Goal: Information Seeking & Learning: Learn about a topic

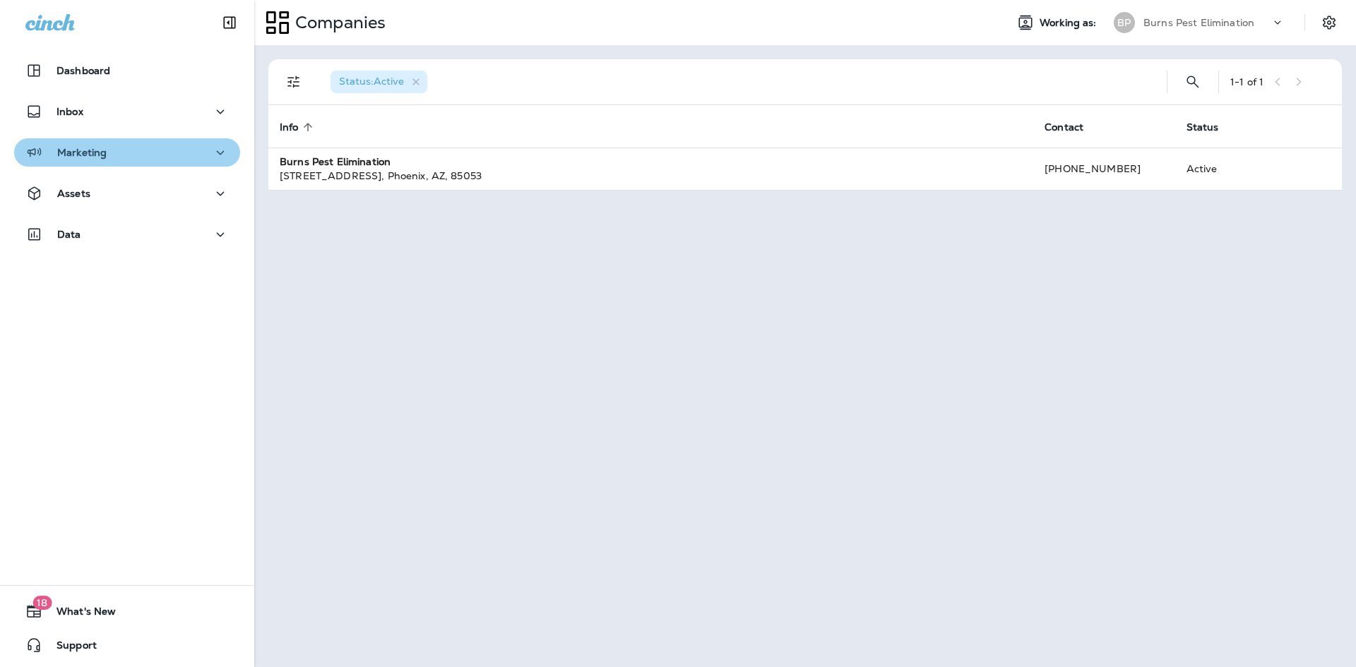
click at [138, 158] on div "Marketing" at bounding box center [126, 153] width 203 height 18
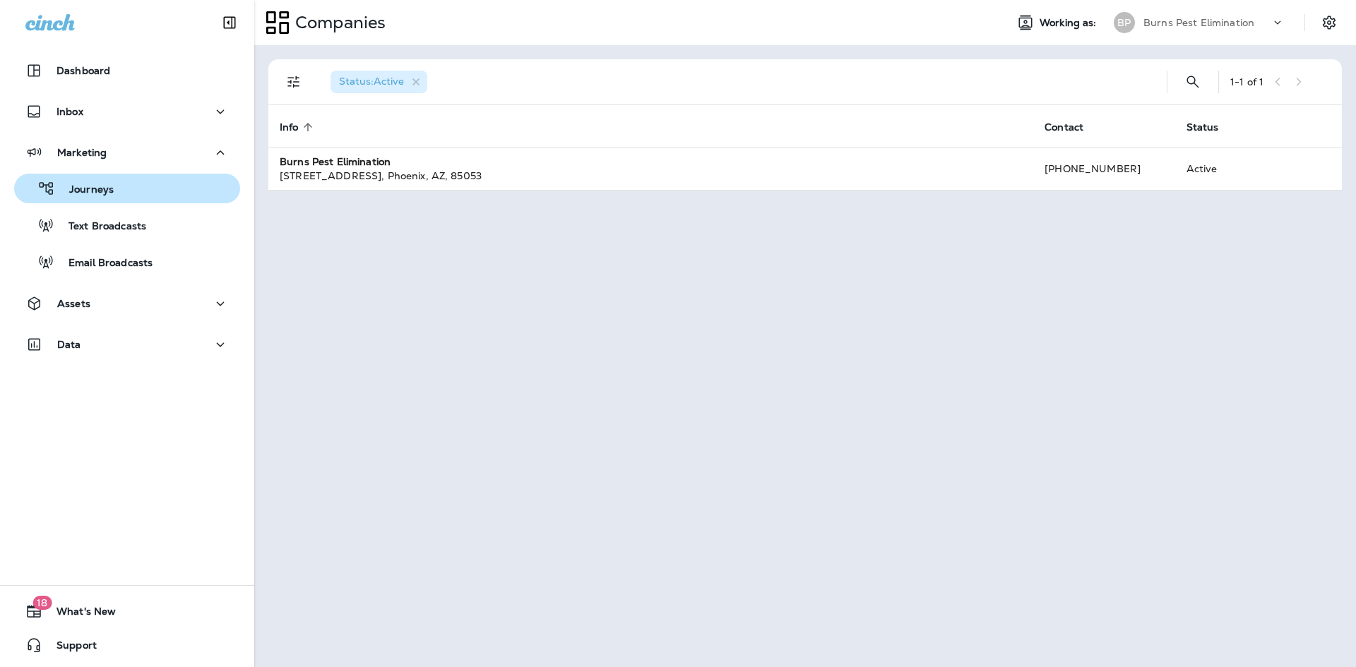
click at [137, 200] on button "Journeys" at bounding box center [127, 189] width 226 height 30
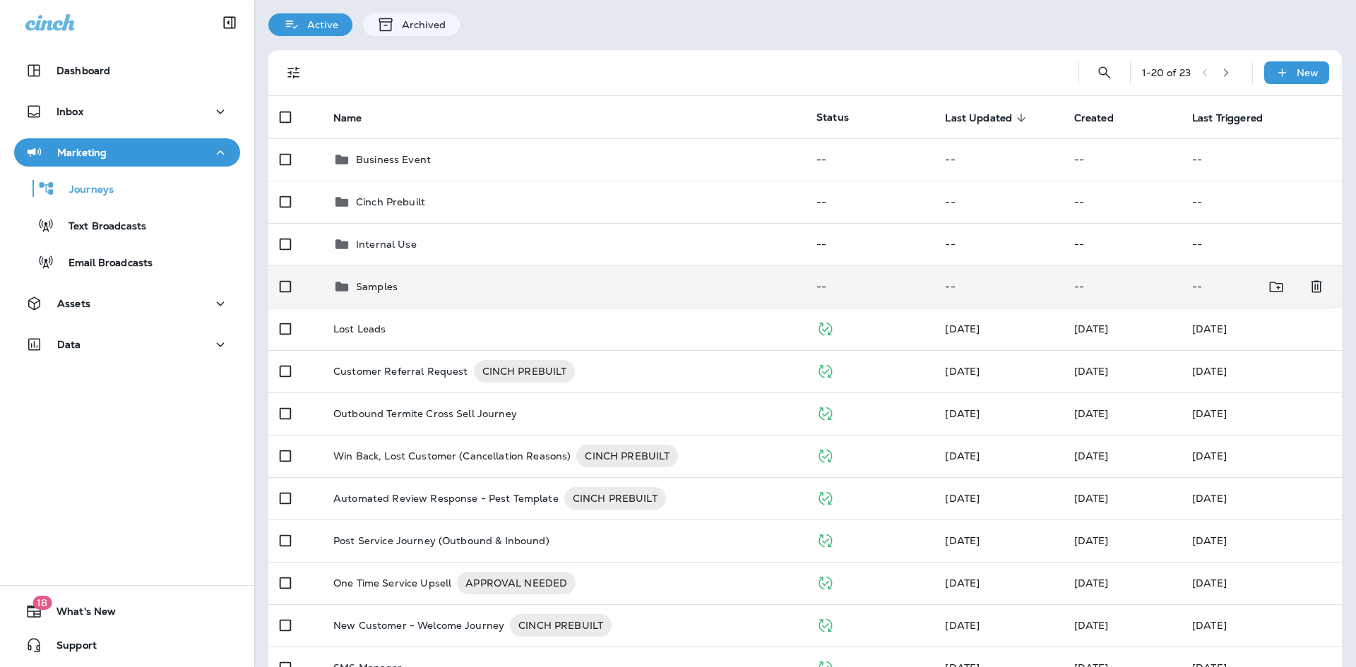
scroll to position [71, 0]
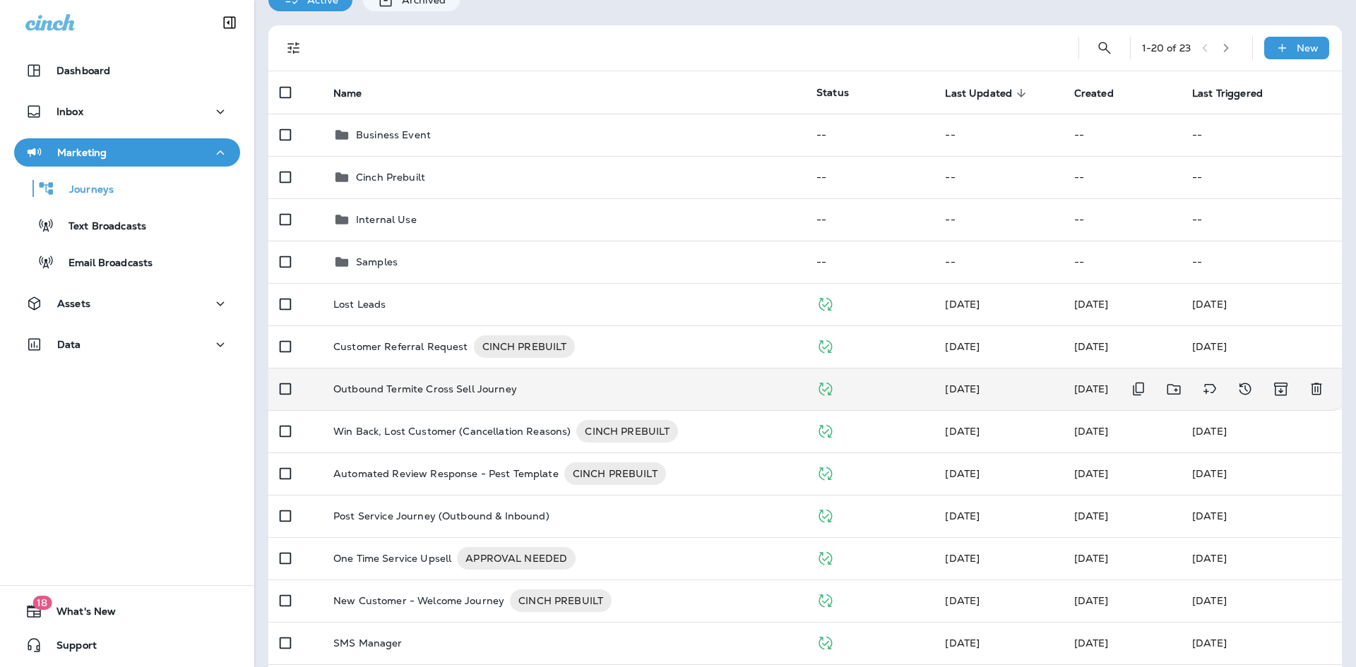
click at [507, 384] on p "Outbound Termite Cross Sell Journey" at bounding box center [425, 389] width 184 height 11
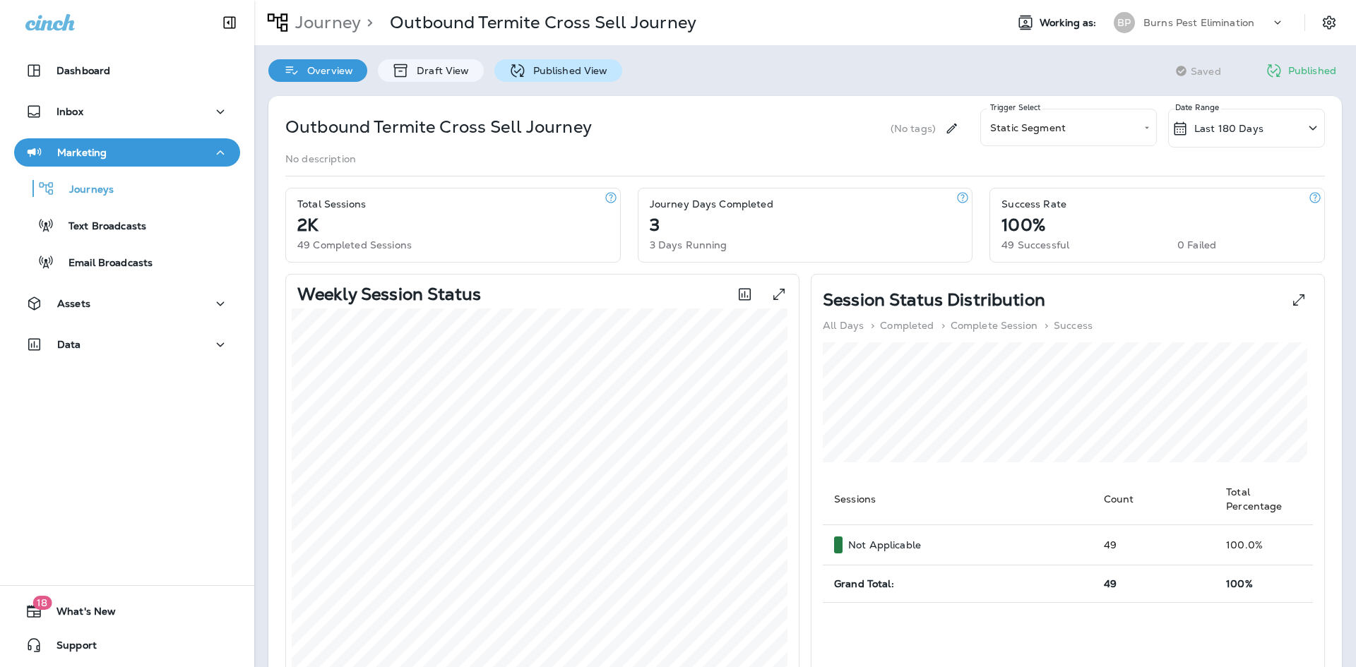
click at [559, 76] on p "Published View" at bounding box center [567, 70] width 82 height 11
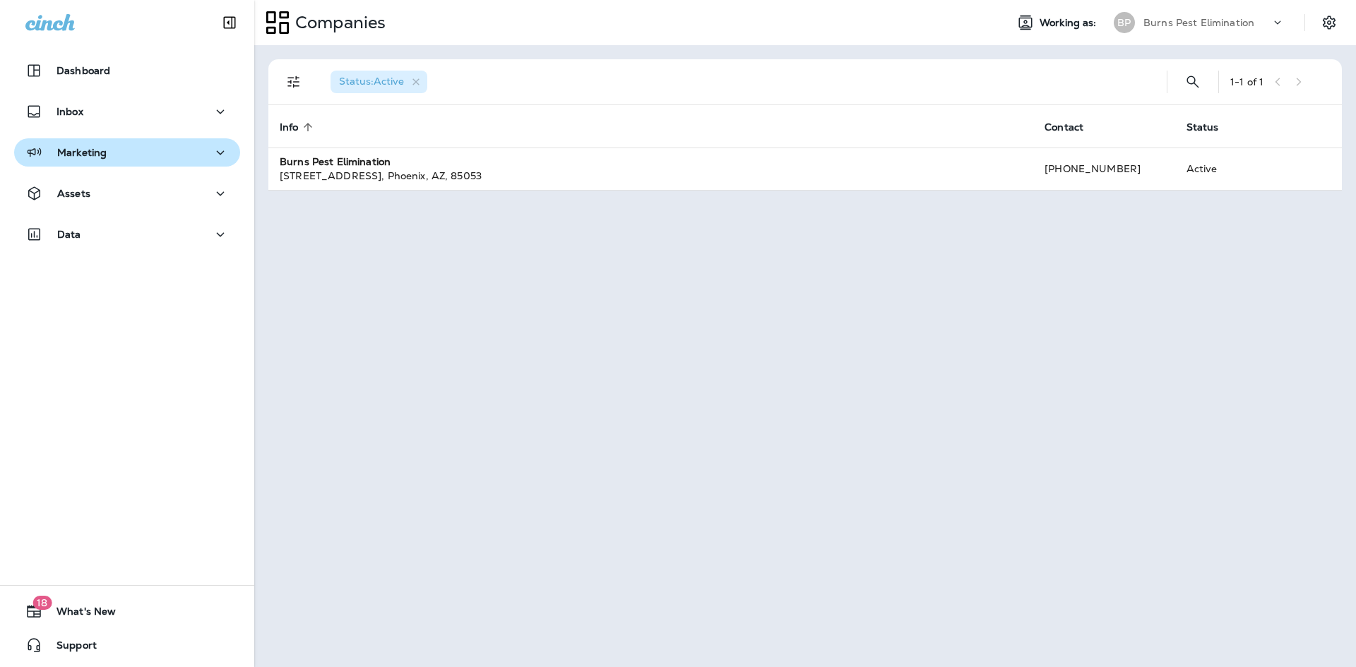
click at [167, 148] on div "Marketing" at bounding box center [126, 153] width 203 height 18
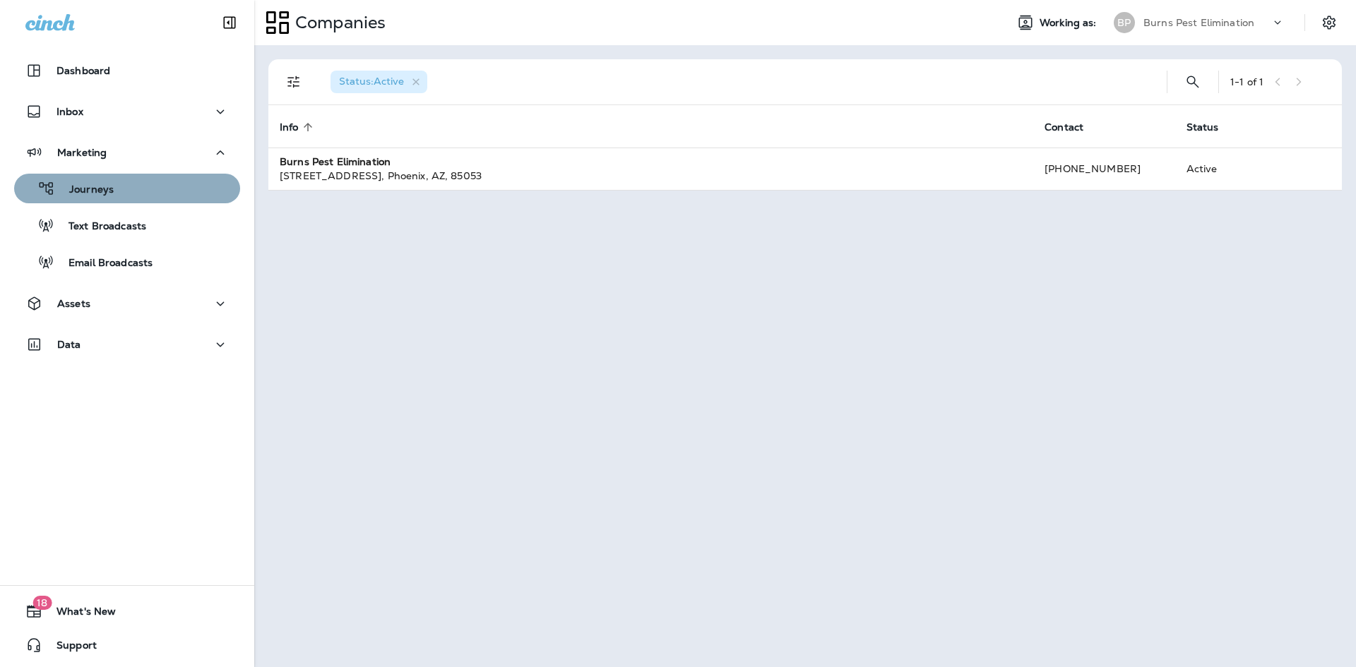
click at [167, 177] on button "Journeys" at bounding box center [127, 189] width 226 height 30
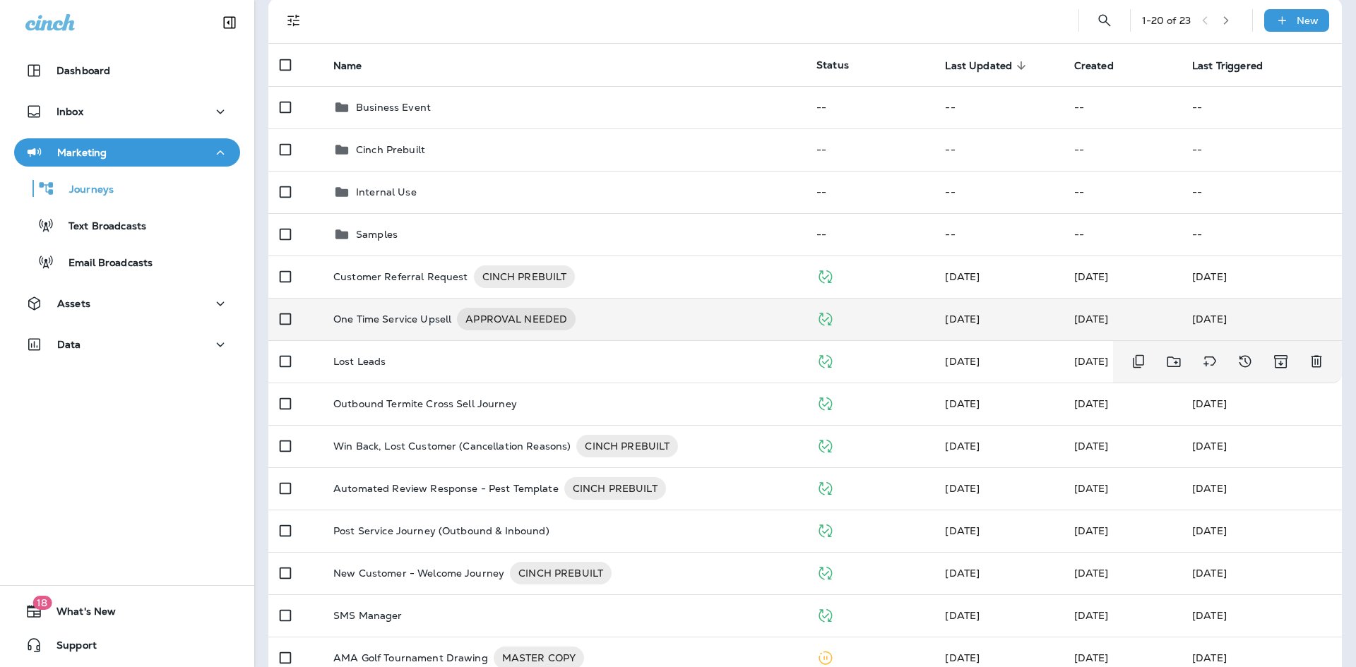
scroll to position [141, 0]
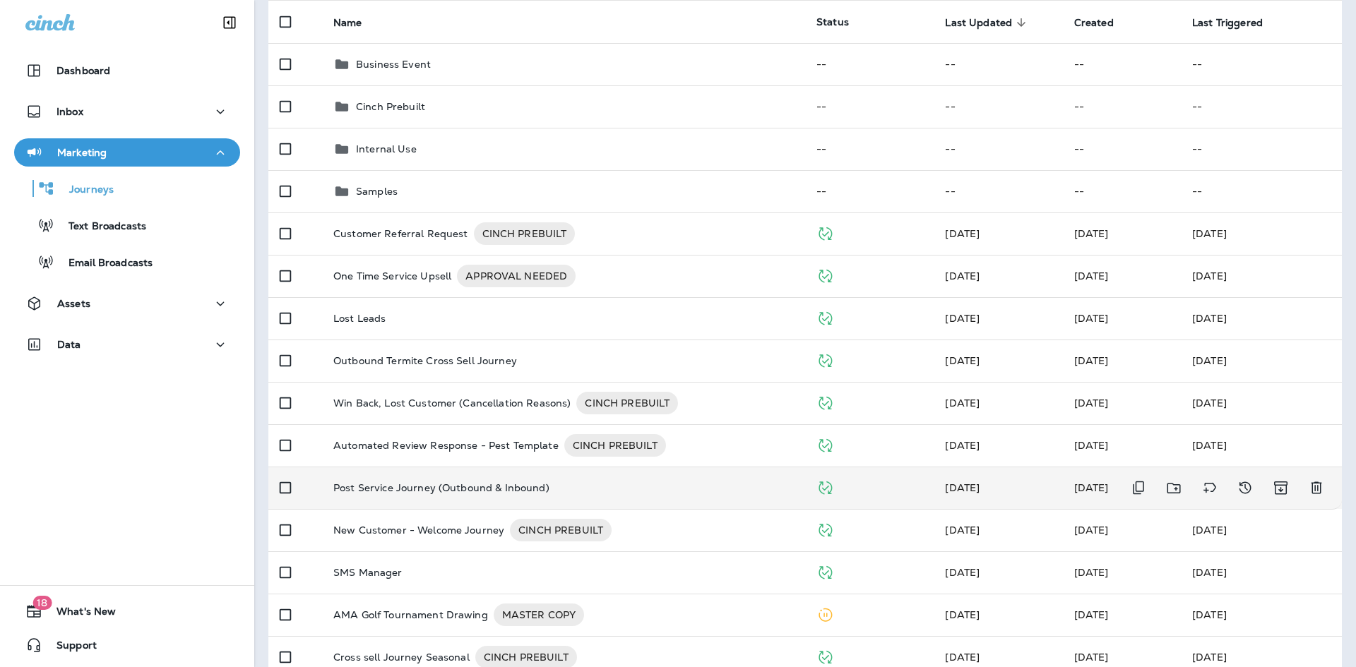
click at [406, 477] on td "Post Service Journey (Outbound & Inbound)" at bounding box center [563, 488] width 483 height 42
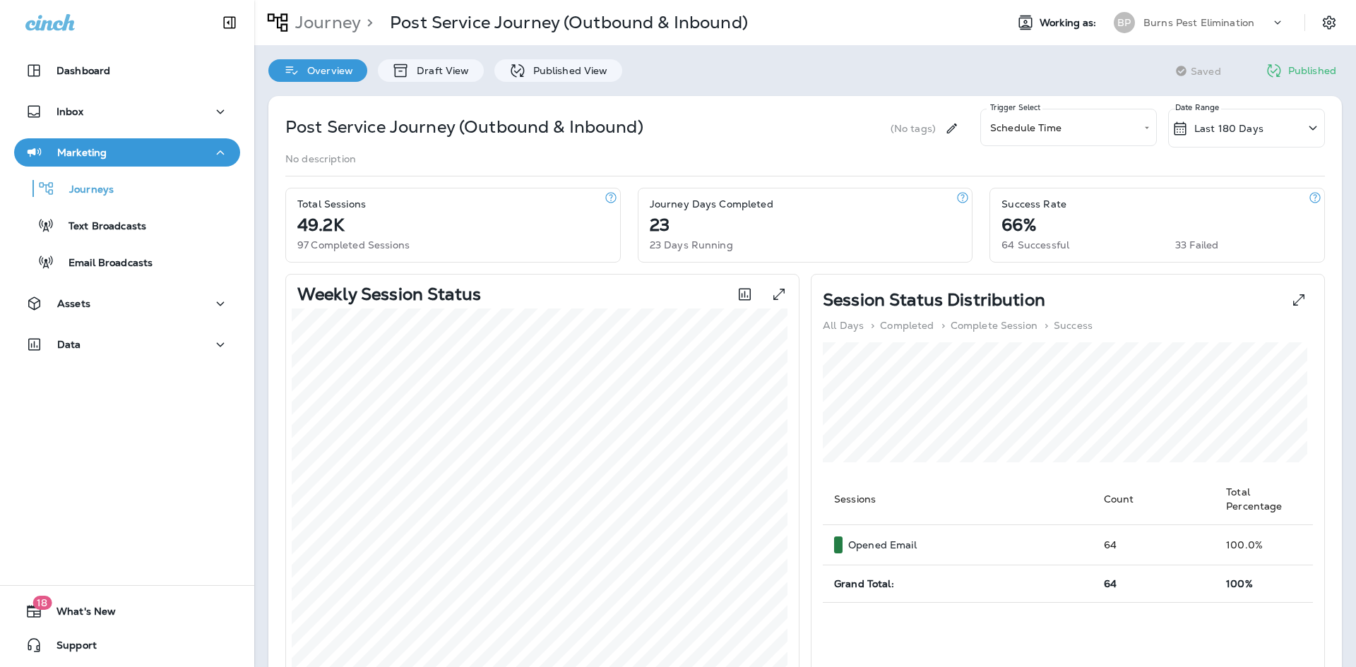
click at [568, 56] on div "Overview Draft View Published View" at bounding box center [445, 63] width 382 height 37
click at [562, 78] on div "Published View" at bounding box center [558, 70] width 128 height 23
